Goal: Complete application form

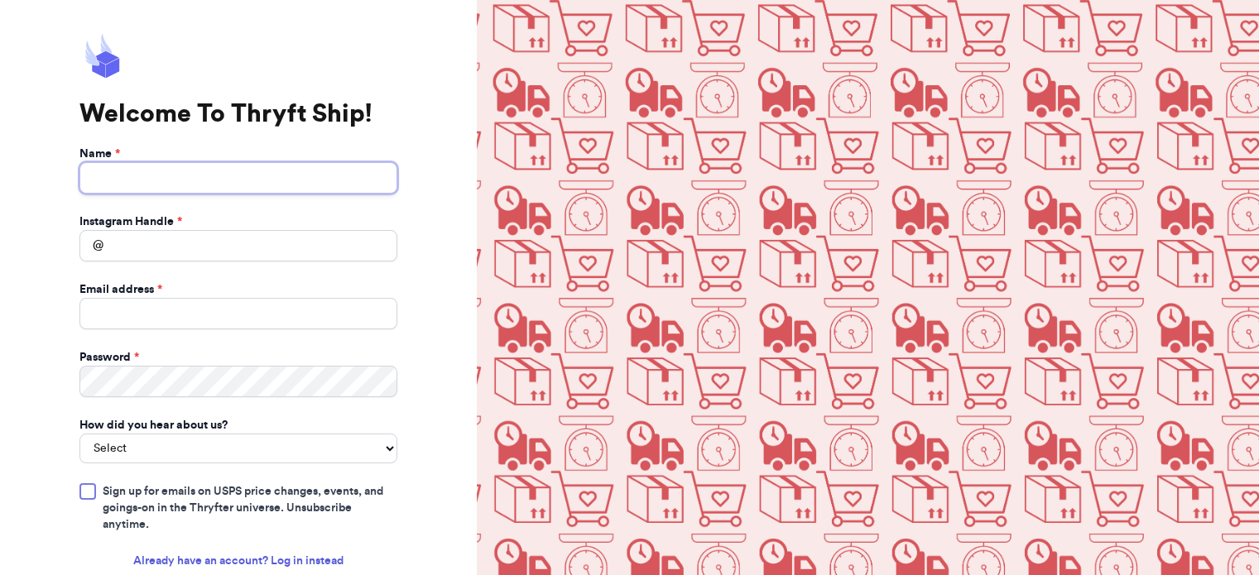
click at [291, 179] on input "Name *" at bounding box center [238, 177] width 318 height 31
type input "[PERSON_NAME]"
type input "[PERSON_NAME][EMAIL_ADDRESS][DOMAIN_NAME]"
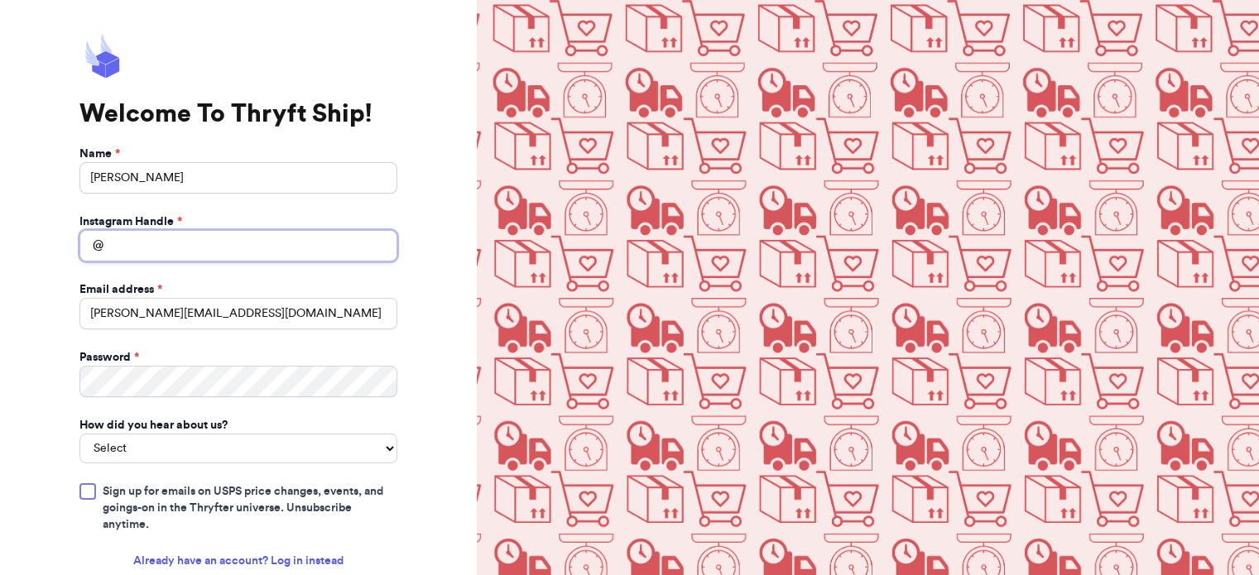
click at [238, 252] on input "Instagram Handle *" at bounding box center [238, 245] width 318 height 31
click at [269, 244] on input "s" at bounding box center [238, 245] width 318 height 31
type input "swellfindsco"
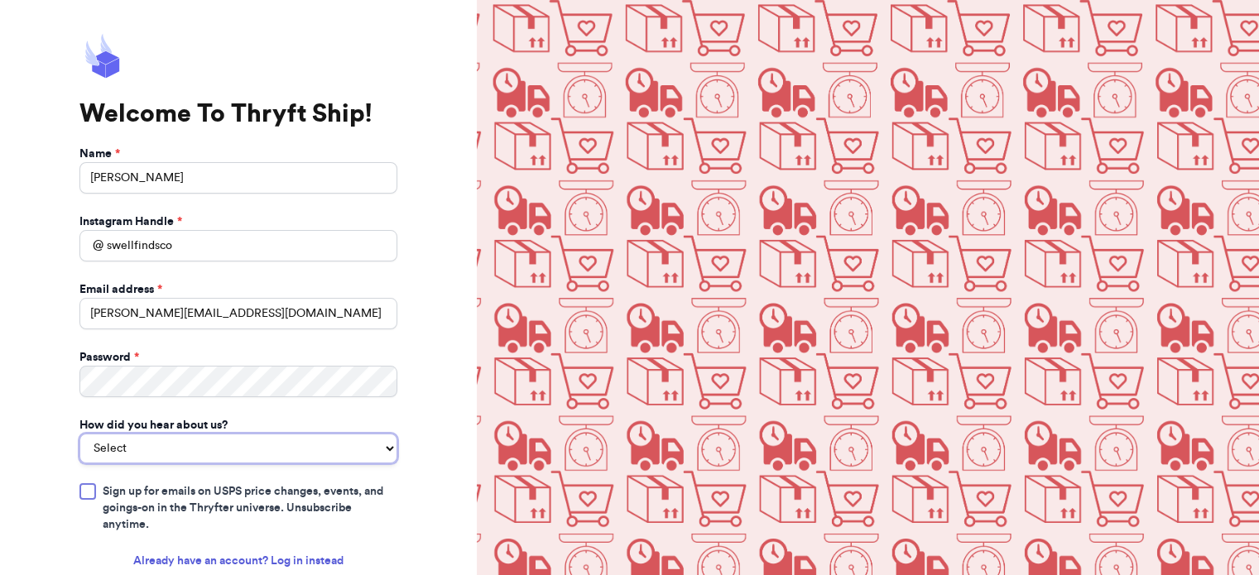
click at [227, 452] on select "Select You reached out to me directly I saw another business post about Thryft …" at bounding box center [238, 449] width 318 height 30
select select "saw_another_business"
click at [79, 434] on select "Select You reached out to me directly I saw another business post about Thryft …" at bounding box center [238, 449] width 318 height 30
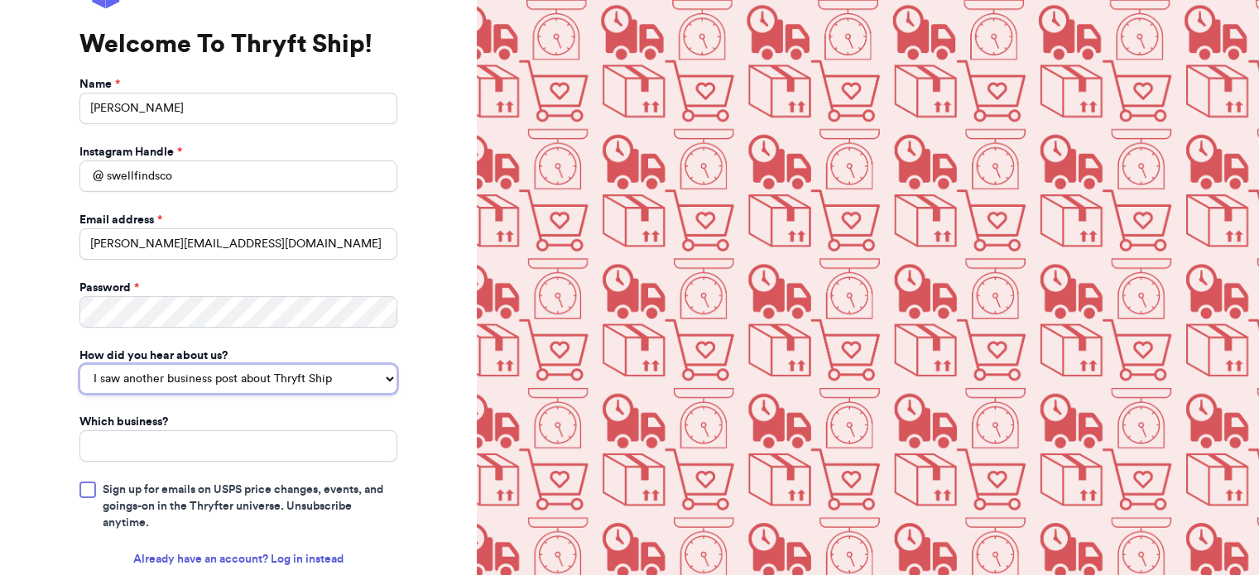
scroll to position [73, 0]
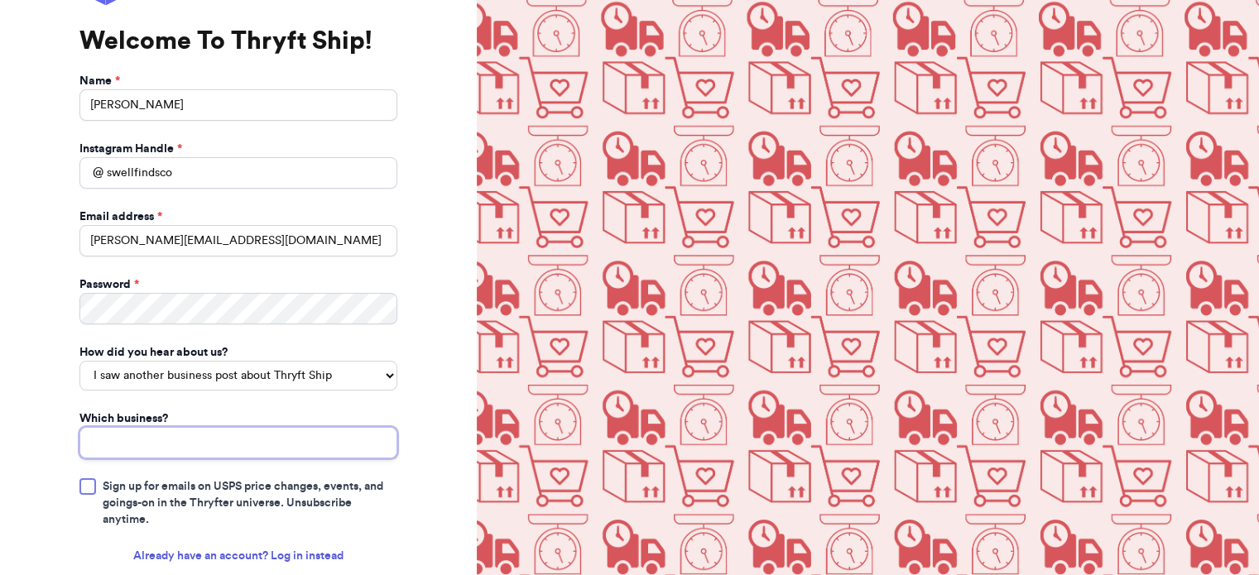
click at [238, 435] on input "Which business?" at bounding box center [238, 442] width 318 height 31
click at [238, 435] on input "peterrabbitresalt" at bounding box center [238, 442] width 318 height 31
type input "peterrabbitresale"
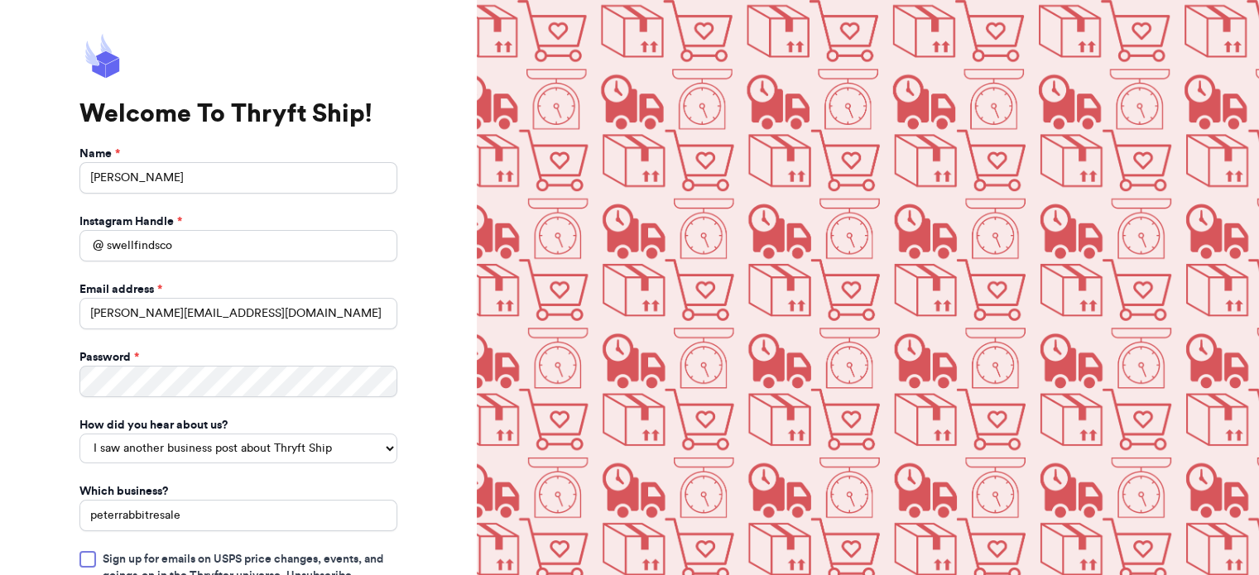
scroll to position [166, 0]
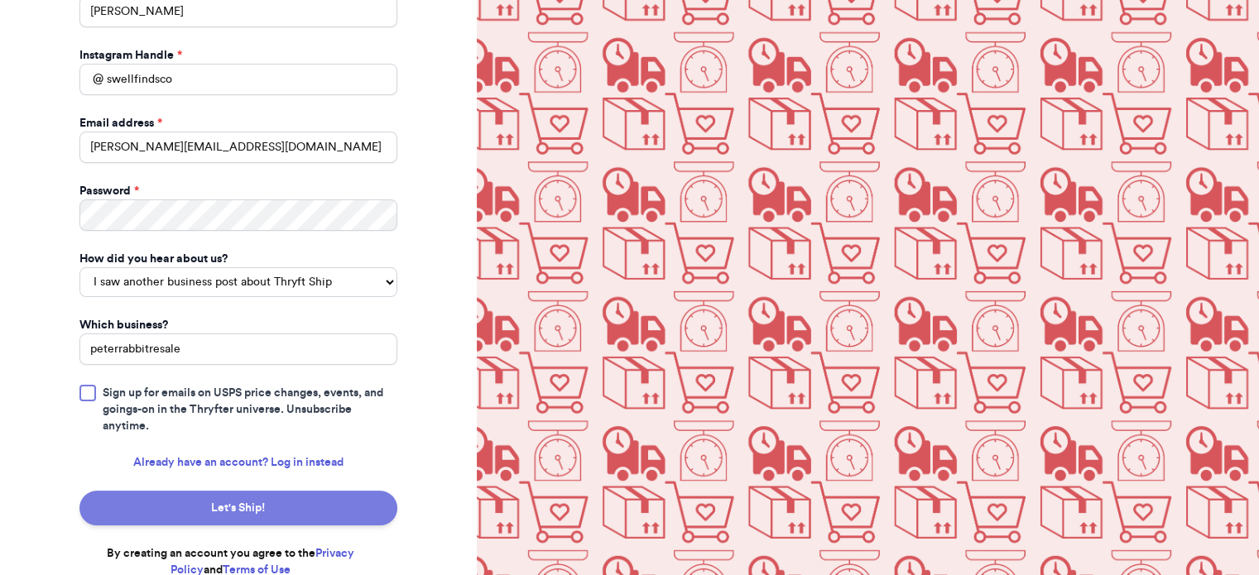
click at [286, 509] on button "Let's Ship!" at bounding box center [238, 508] width 318 height 35
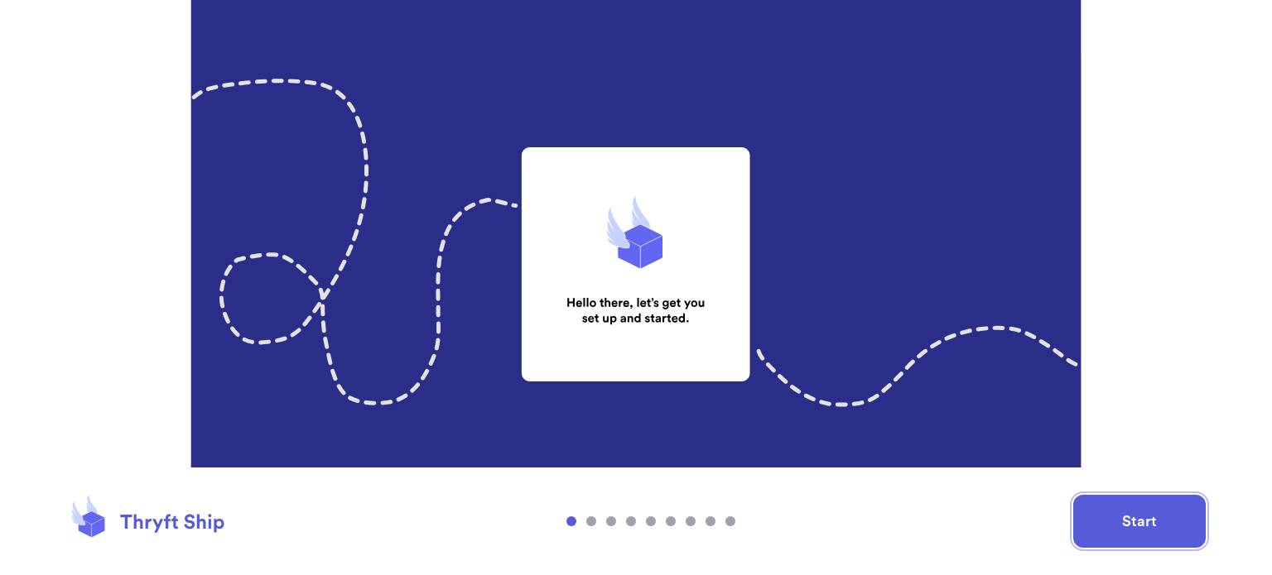
click at [1149, 532] on button "Start" at bounding box center [1139, 521] width 132 height 53
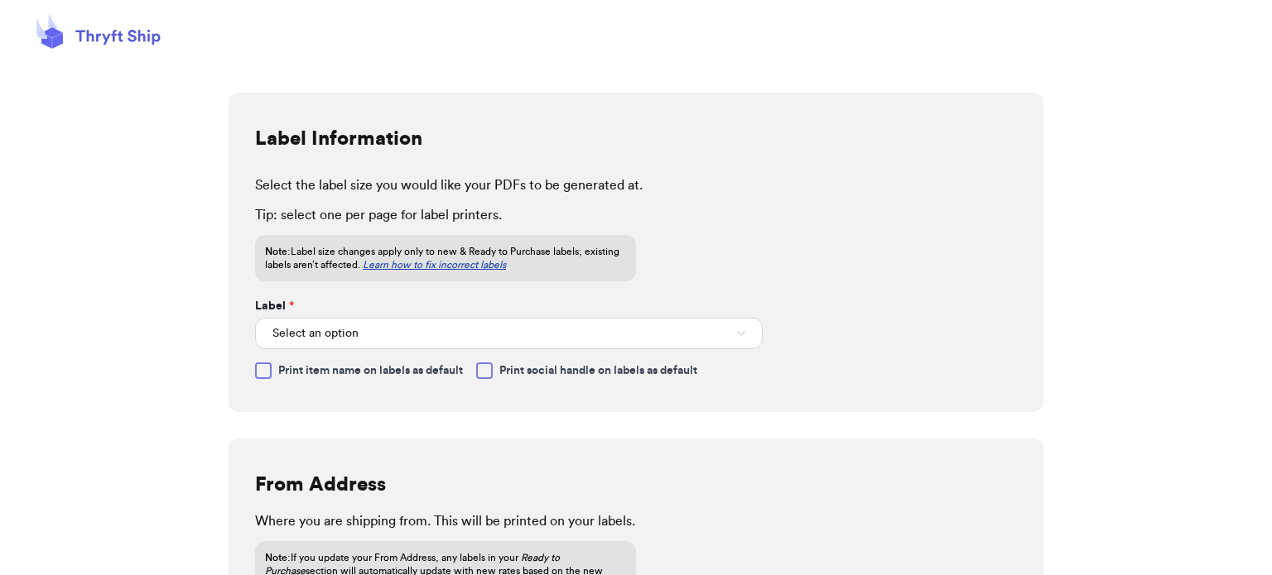
scroll to position [132, 0]
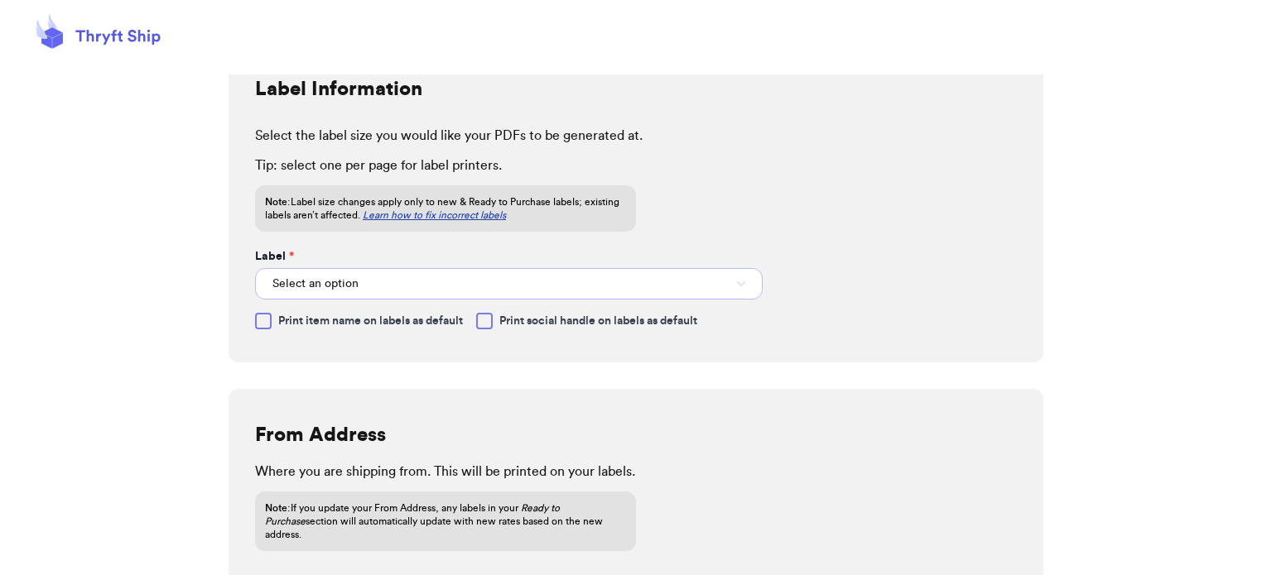
click at [347, 286] on span "Select an option" at bounding box center [315, 284] width 86 height 17
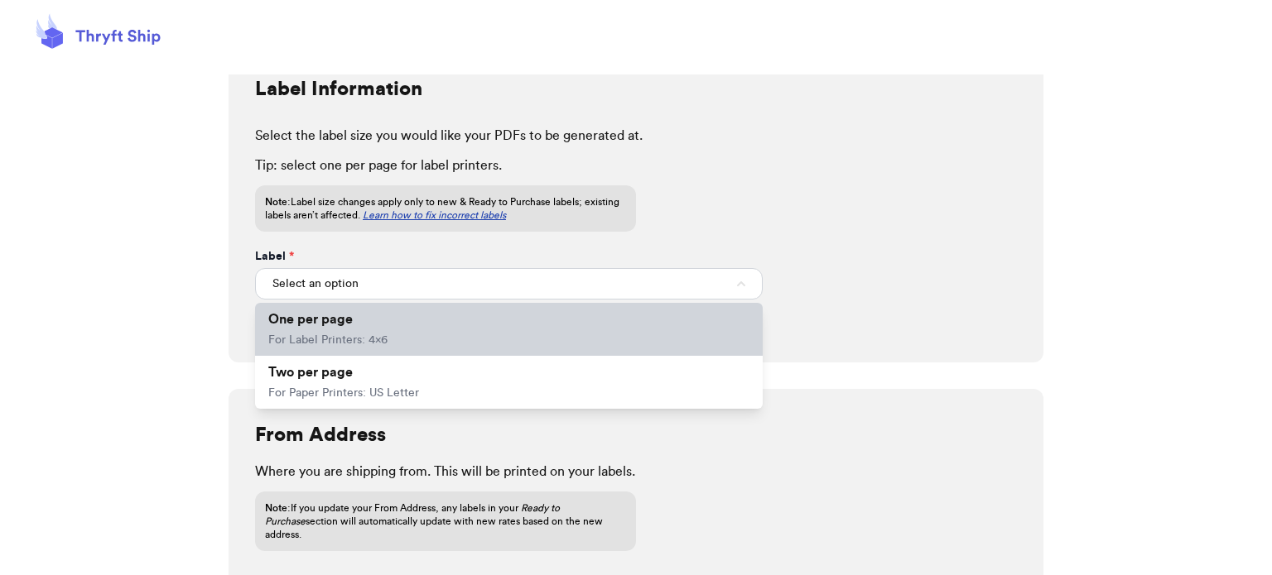
click at [344, 317] on span "One per page" at bounding box center [310, 319] width 84 height 13
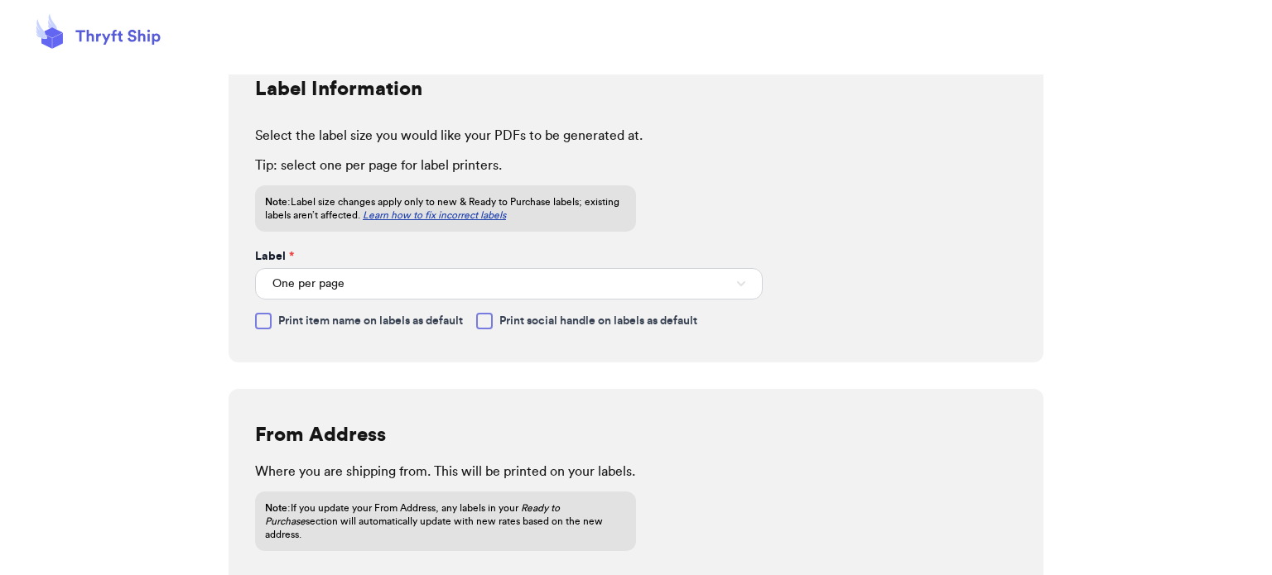
click at [272, 324] on label "Print item name on labels as default" at bounding box center [359, 321] width 208 height 17
click at [0, 0] on input "Print item name on labels as default" at bounding box center [0, 0] width 0 height 0
click at [488, 320] on div at bounding box center [484, 321] width 17 height 17
click at [0, 0] on input "Print social handle on labels as default" at bounding box center [0, 0] width 0 height 0
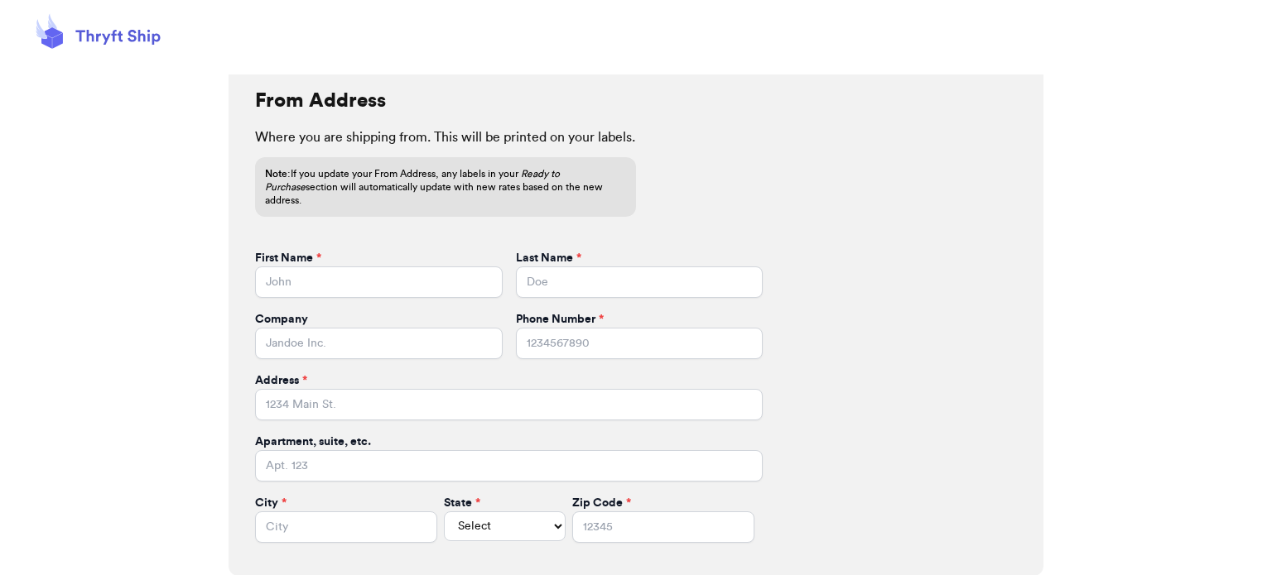
scroll to position [474, 0]
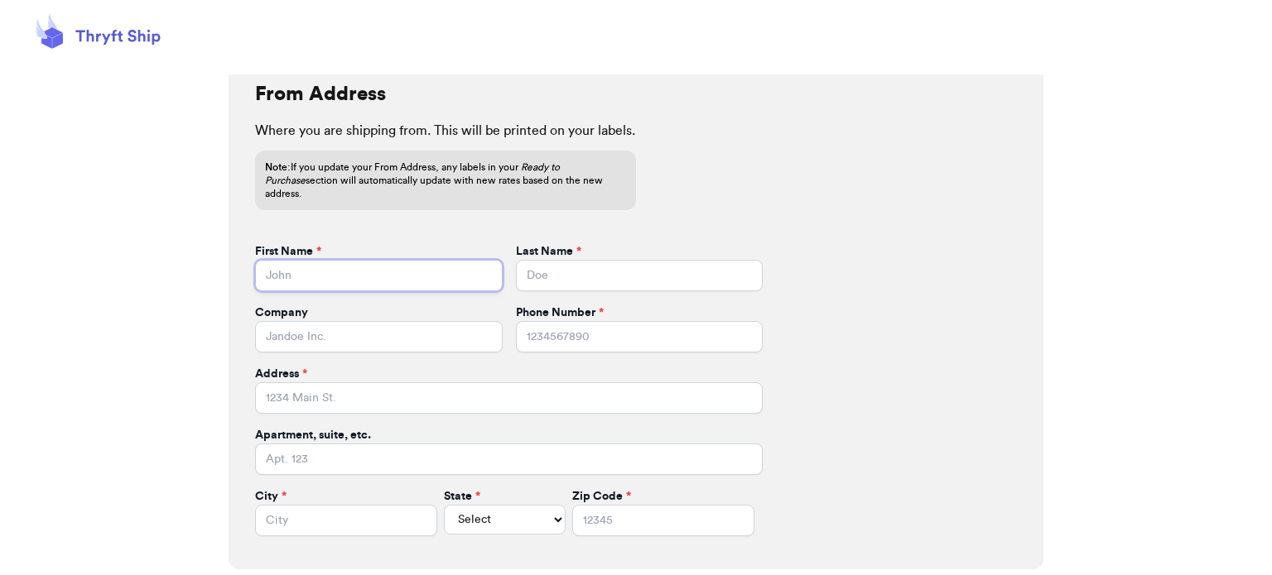
click at [415, 265] on input "First Name *" at bounding box center [379, 275] width 248 height 31
type input "Allison"
type input "Jabaay"
type input "7083089668"
type input "453 East 161st Place"
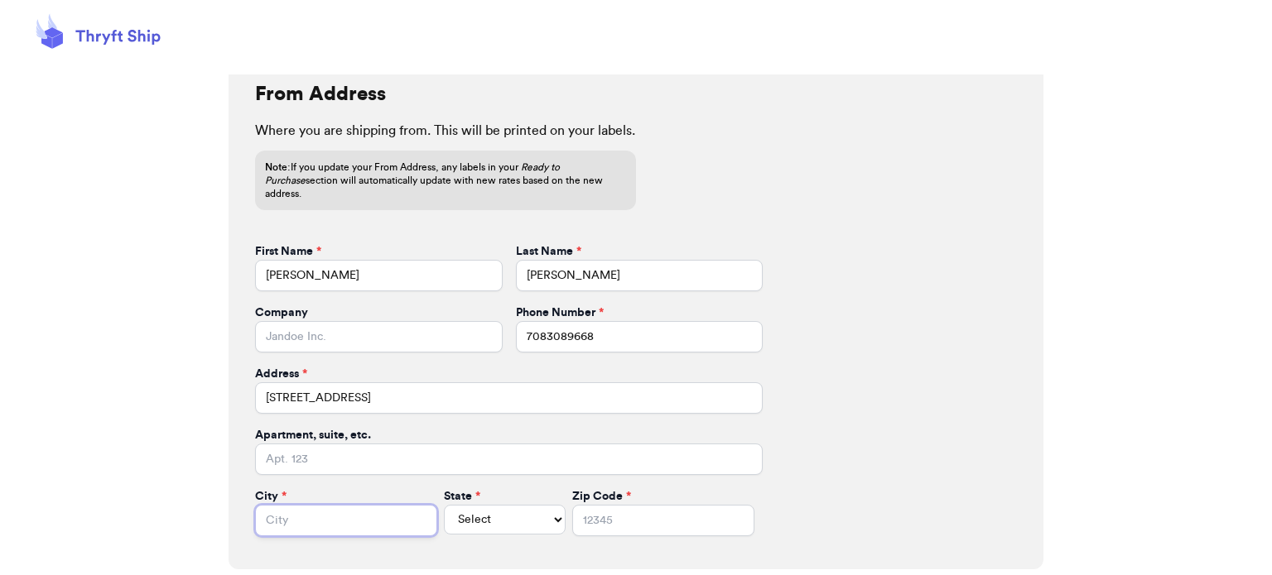
type input "South Holland"
select select "IL"
type input "60473"
click at [398, 327] on input "Company" at bounding box center [379, 336] width 248 height 31
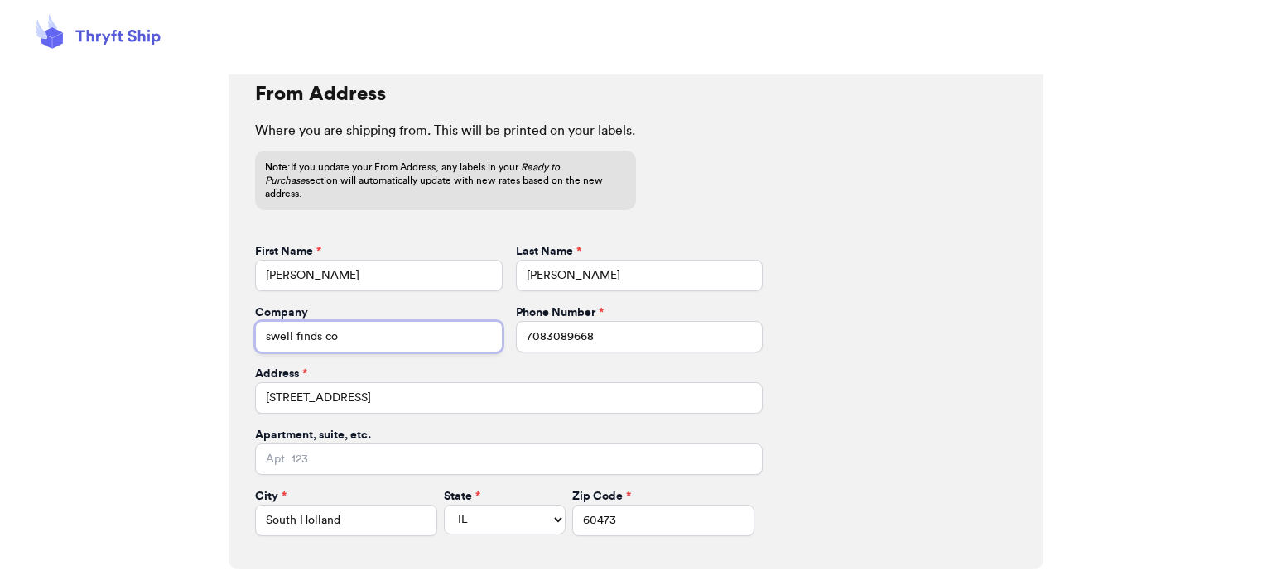
type input "swell finds co"
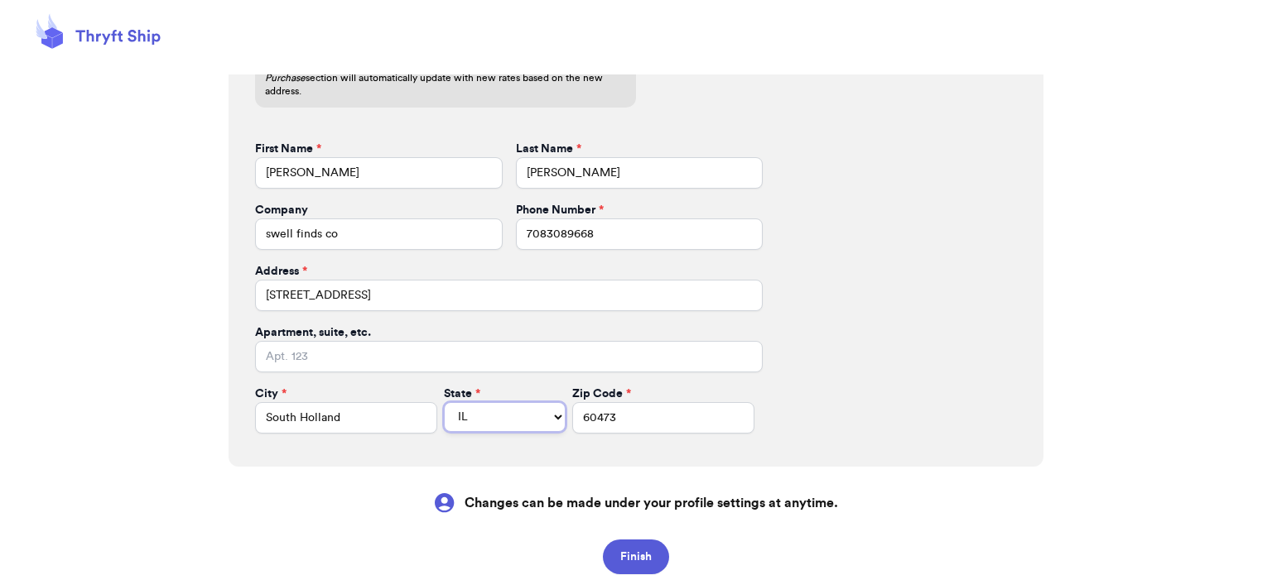
scroll to position [613, 0]
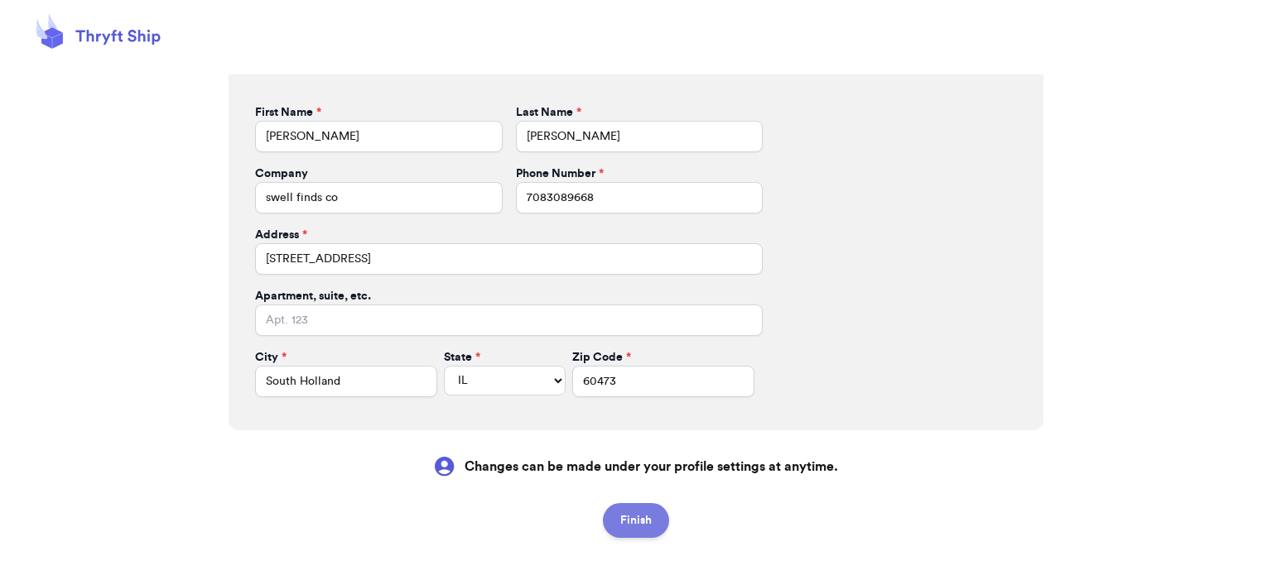
click at [624, 510] on button "Finish" at bounding box center [636, 520] width 66 height 35
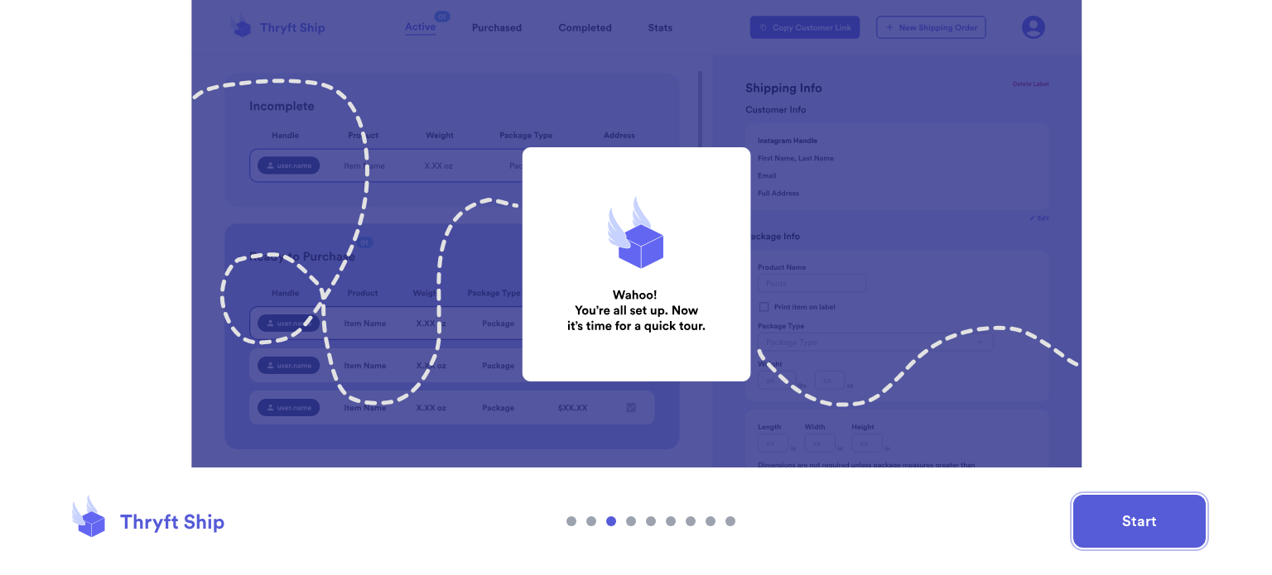
click at [1076, 498] on button "Start" at bounding box center [1139, 521] width 132 height 53
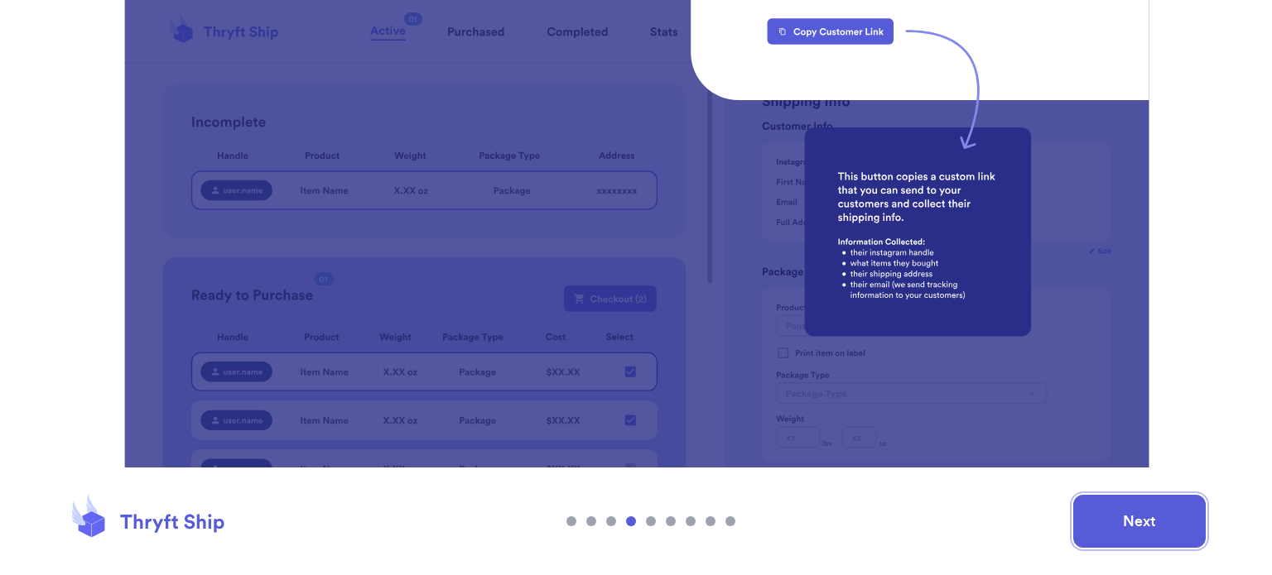
click at [1114, 521] on button "Next" at bounding box center [1139, 521] width 132 height 53
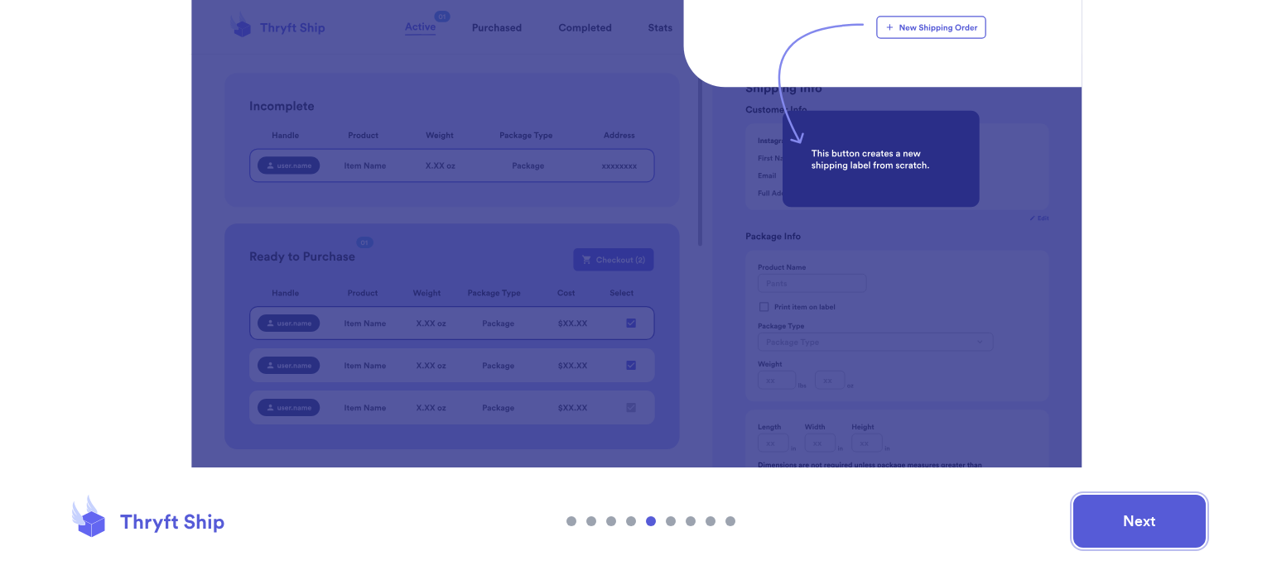
click at [1114, 521] on button "Next" at bounding box center [1139, 521] width 132 height 53
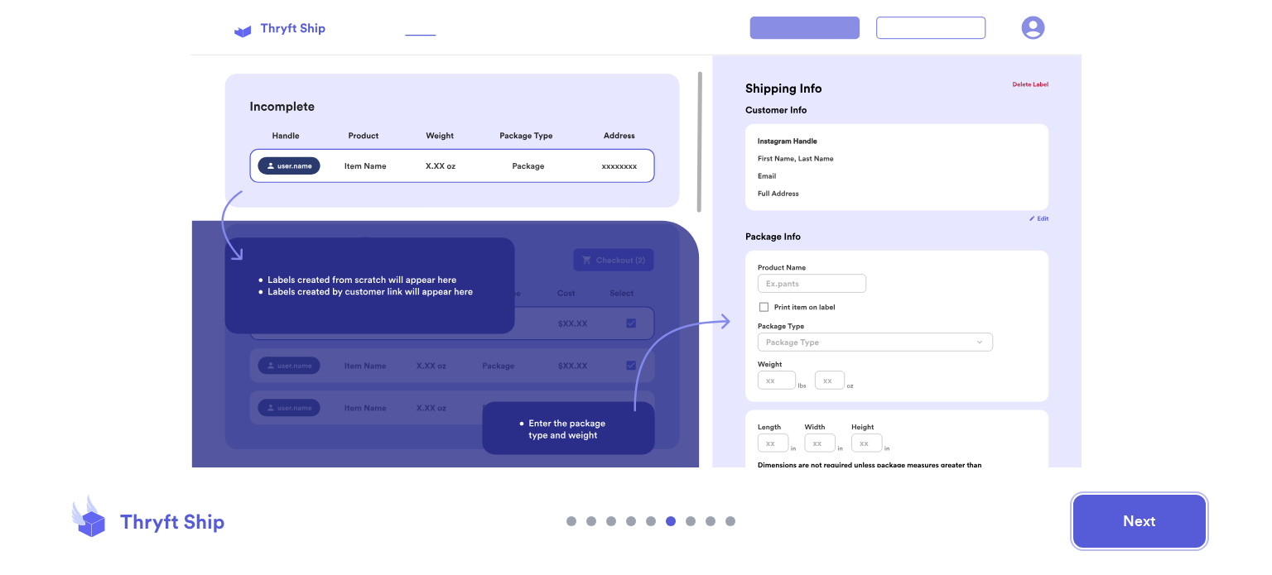
click at [1114, 521] on button "Next" at bounding box center [1139, 521] width 132 height 53
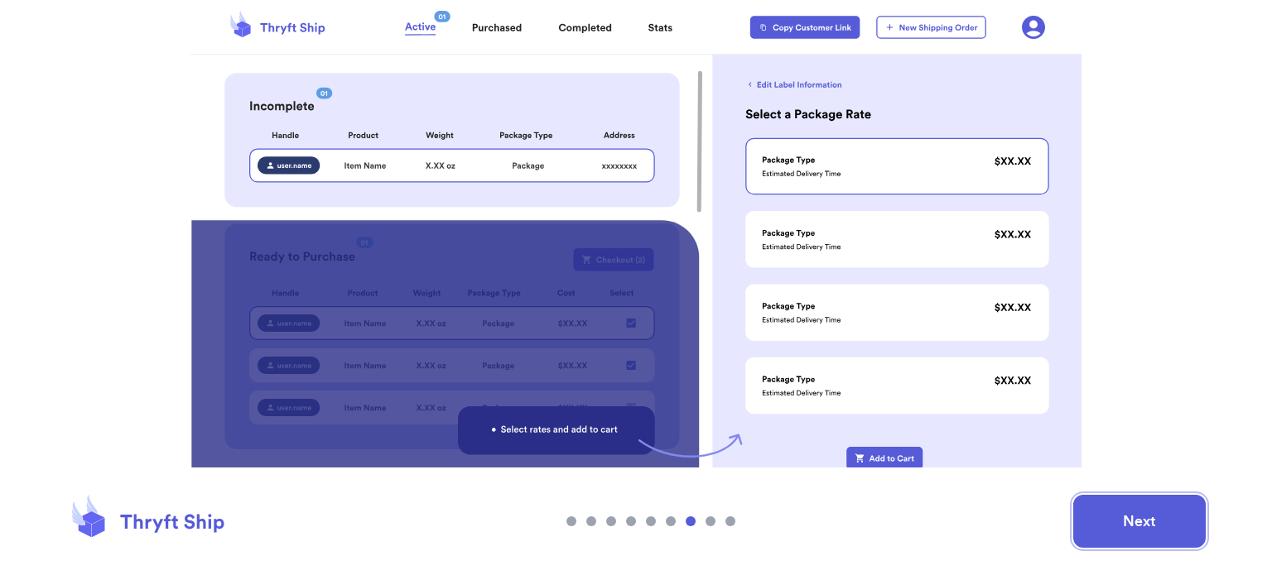
click at [1114, 521] on button "Next" at bounding box center [1139, 521] width 132 height 53
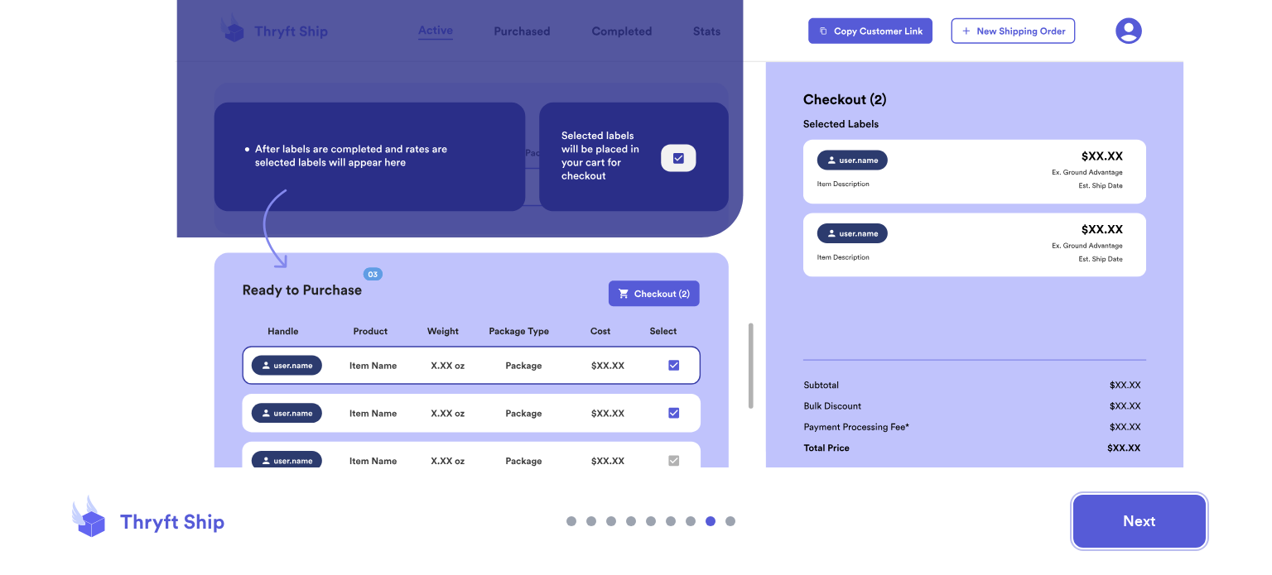
click at [1152, 524] on button "Next" at bounding box center [1139, 521] width 132 height 53
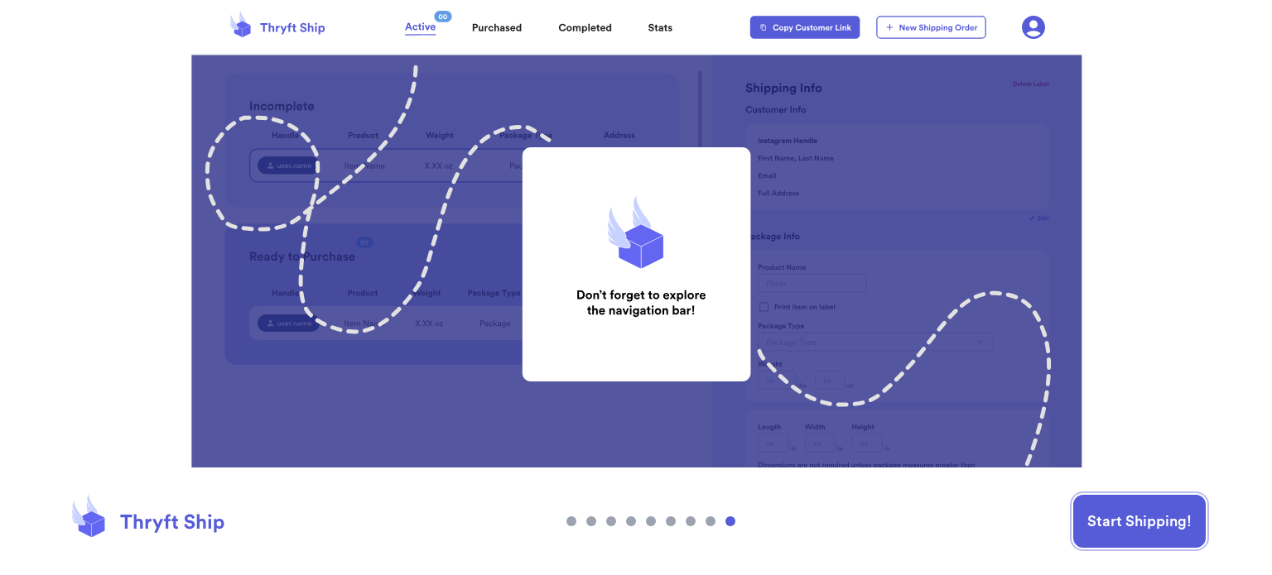
click at [1152, 524] on button "Start Shipping!" at bounding box center [1139, 521] width 132 height 53
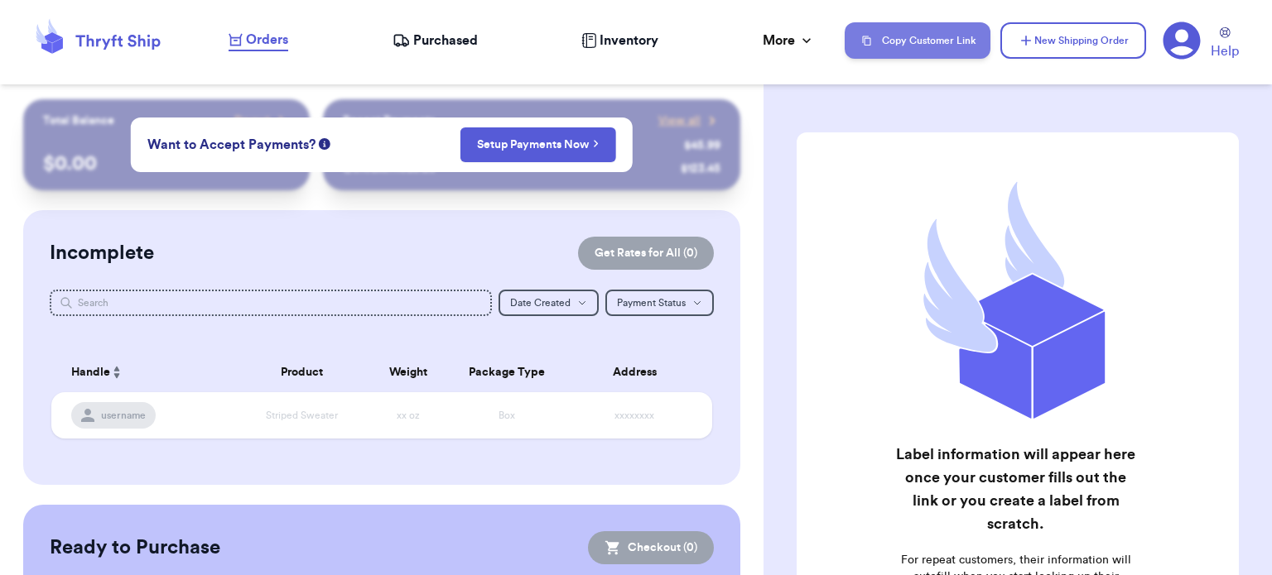
click at [941, 35] on button "Copy Customer Link" at bounding box center [917, 40] width 146 height 36
